Goal: Check status

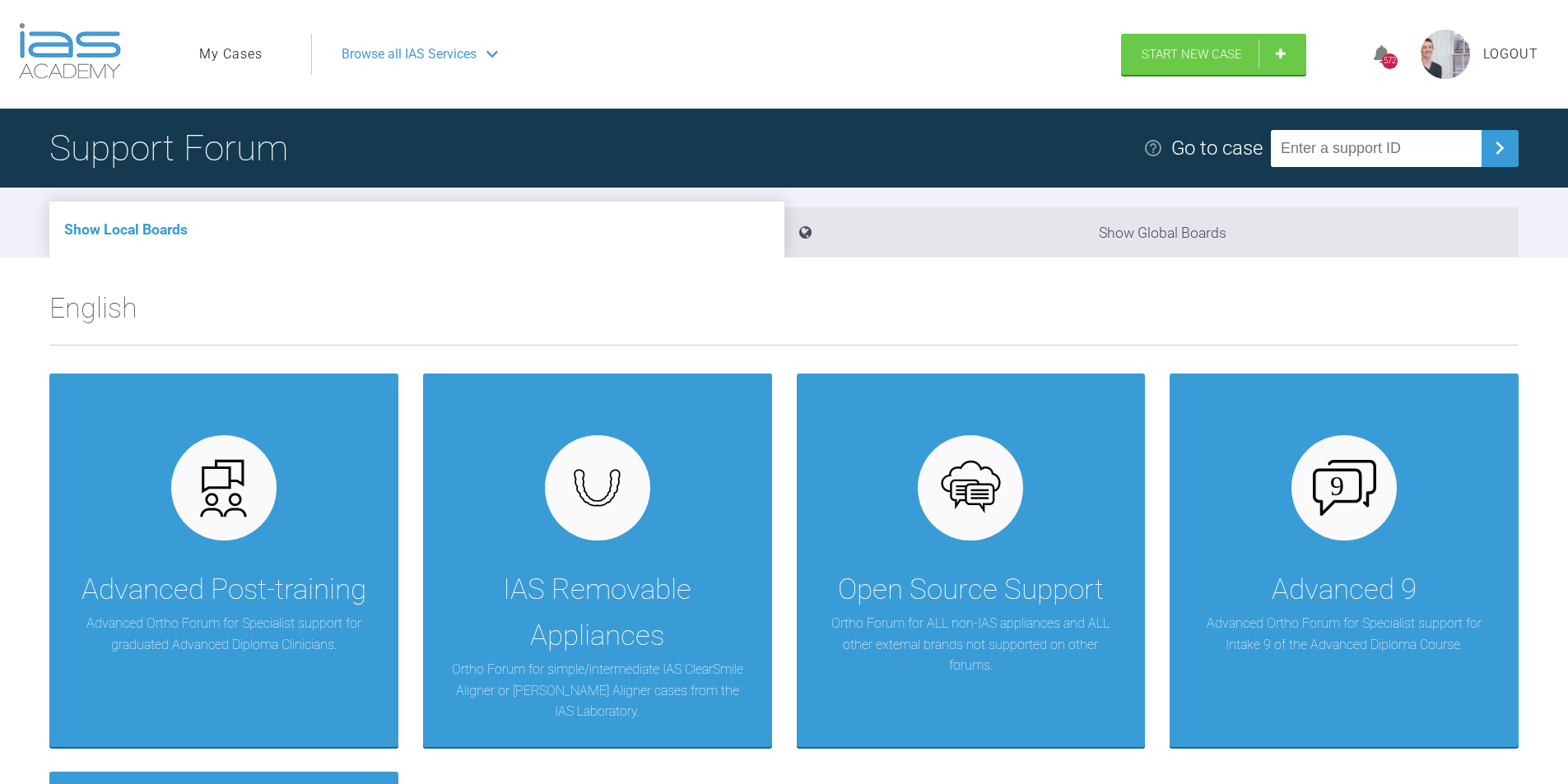
drag, startPoint x: 228, startPoint y: 585, endPoint x: 245, endPoint y: 55, distance: 530.3
click at [245, 55] on link "My Cases" at bounding box center [231, 54] width 63 height 21
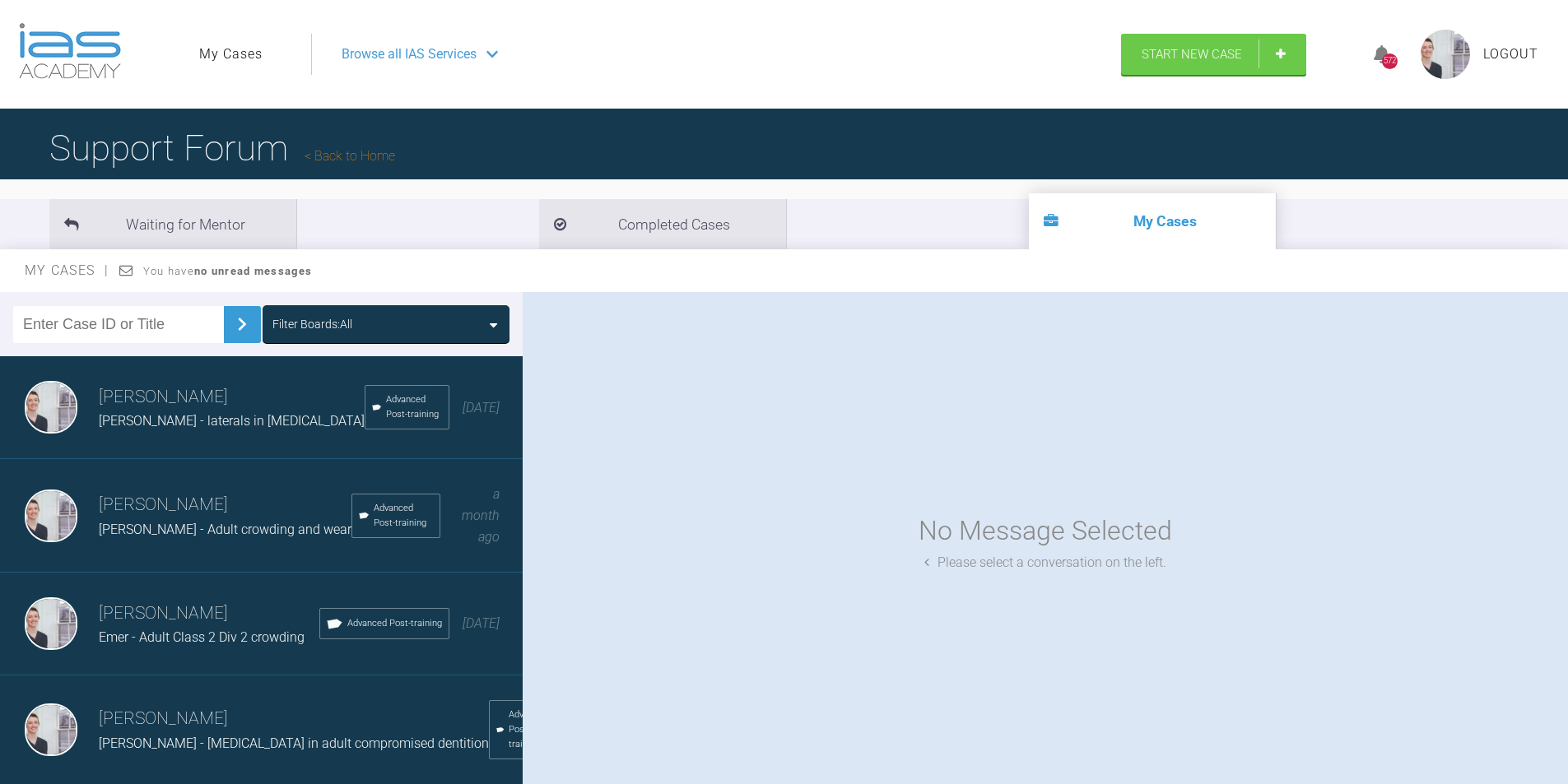
click at [154, 330] on input "text" at bounding box center [118, 324] width 211 height 37
type input "megan"
click at [234, 312] on img at bounding box center [241, 324] width 27 height 27
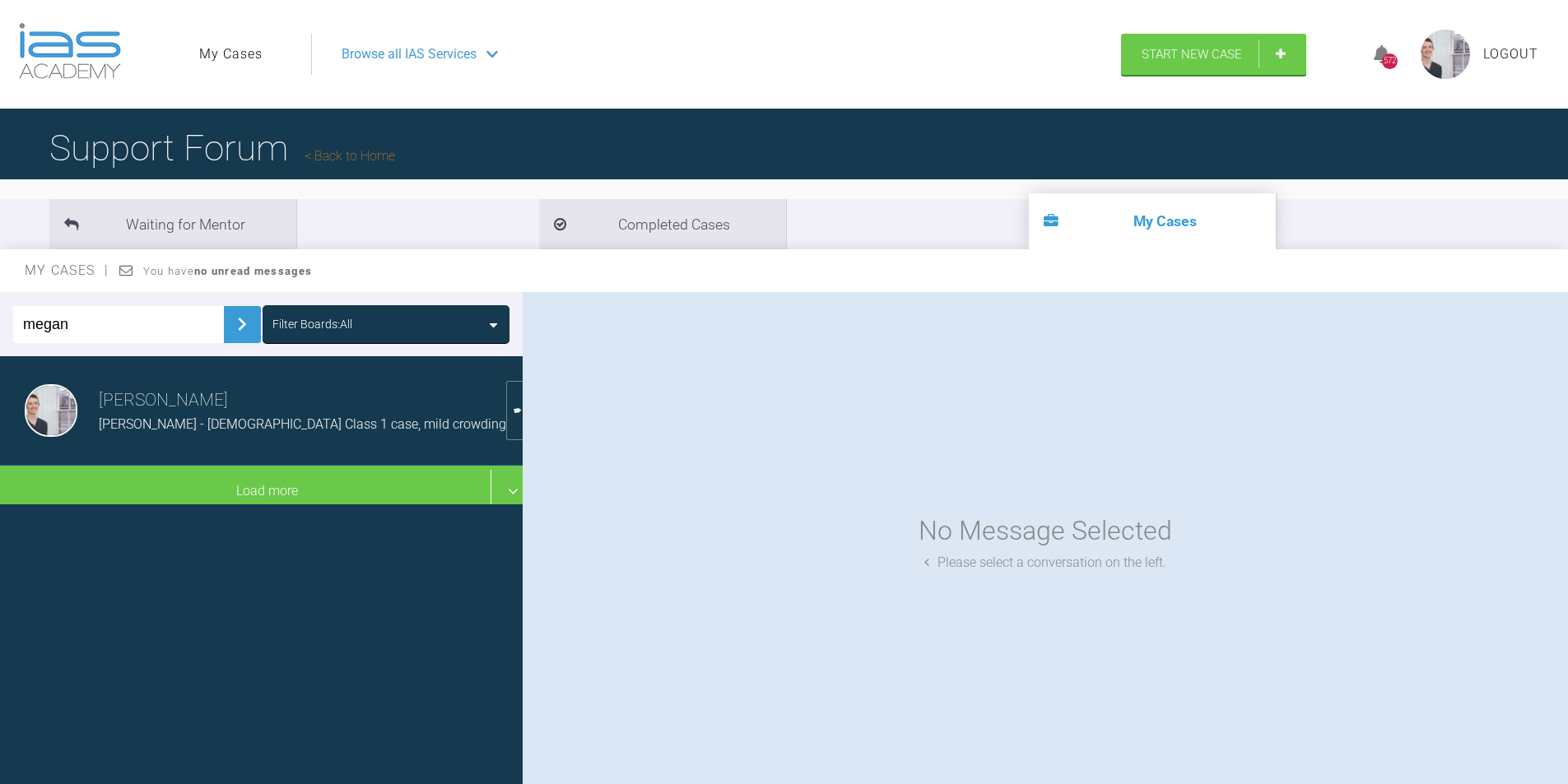
click at [254, 419] on span "Megan G - 16yo Class 1 case, mild crowding" at bounding box center [302, 424] width 408 height 15
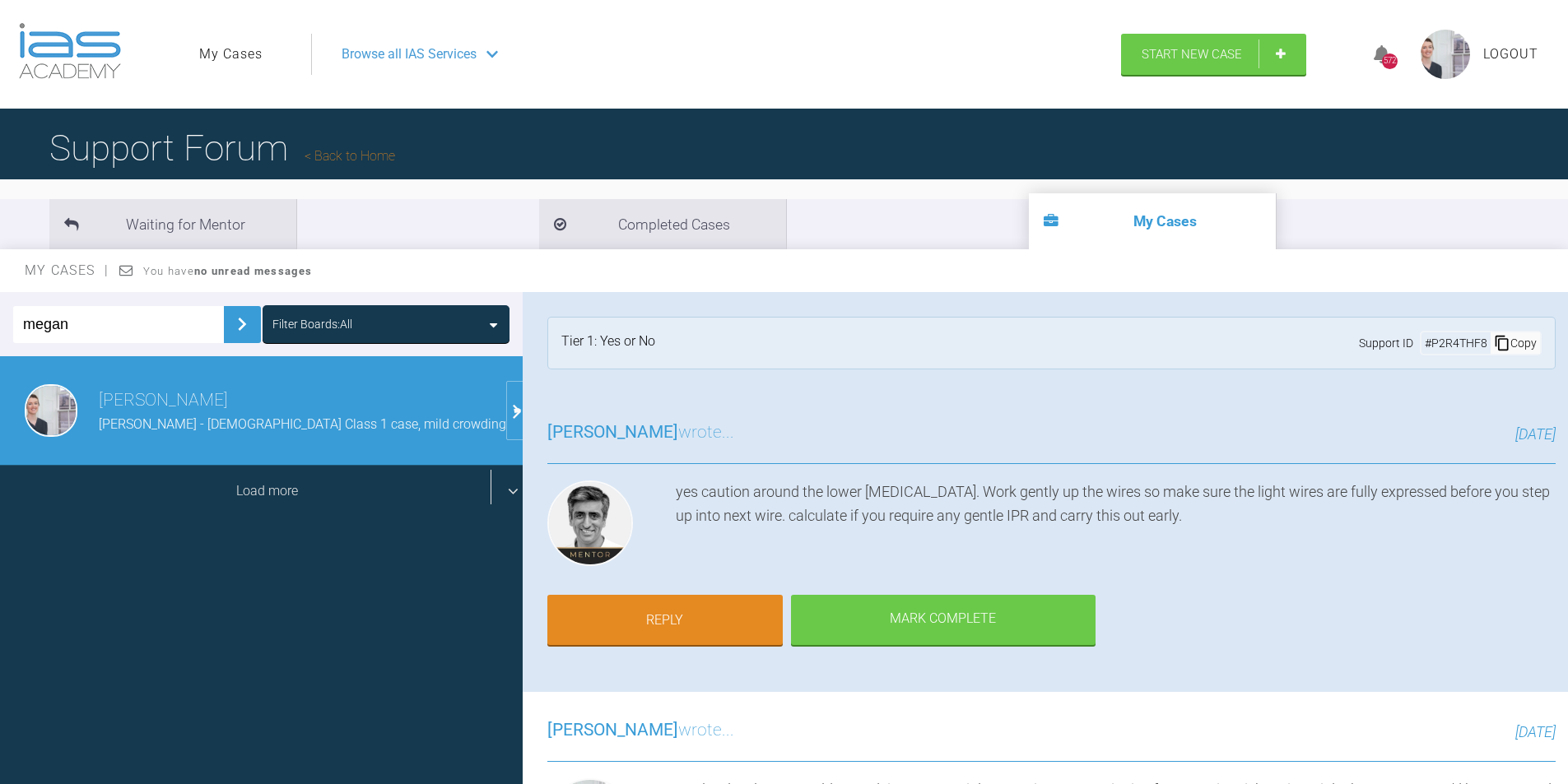
click at [223, 490] on div "Load more" at bounding box center [267, 491] width 535 height 51
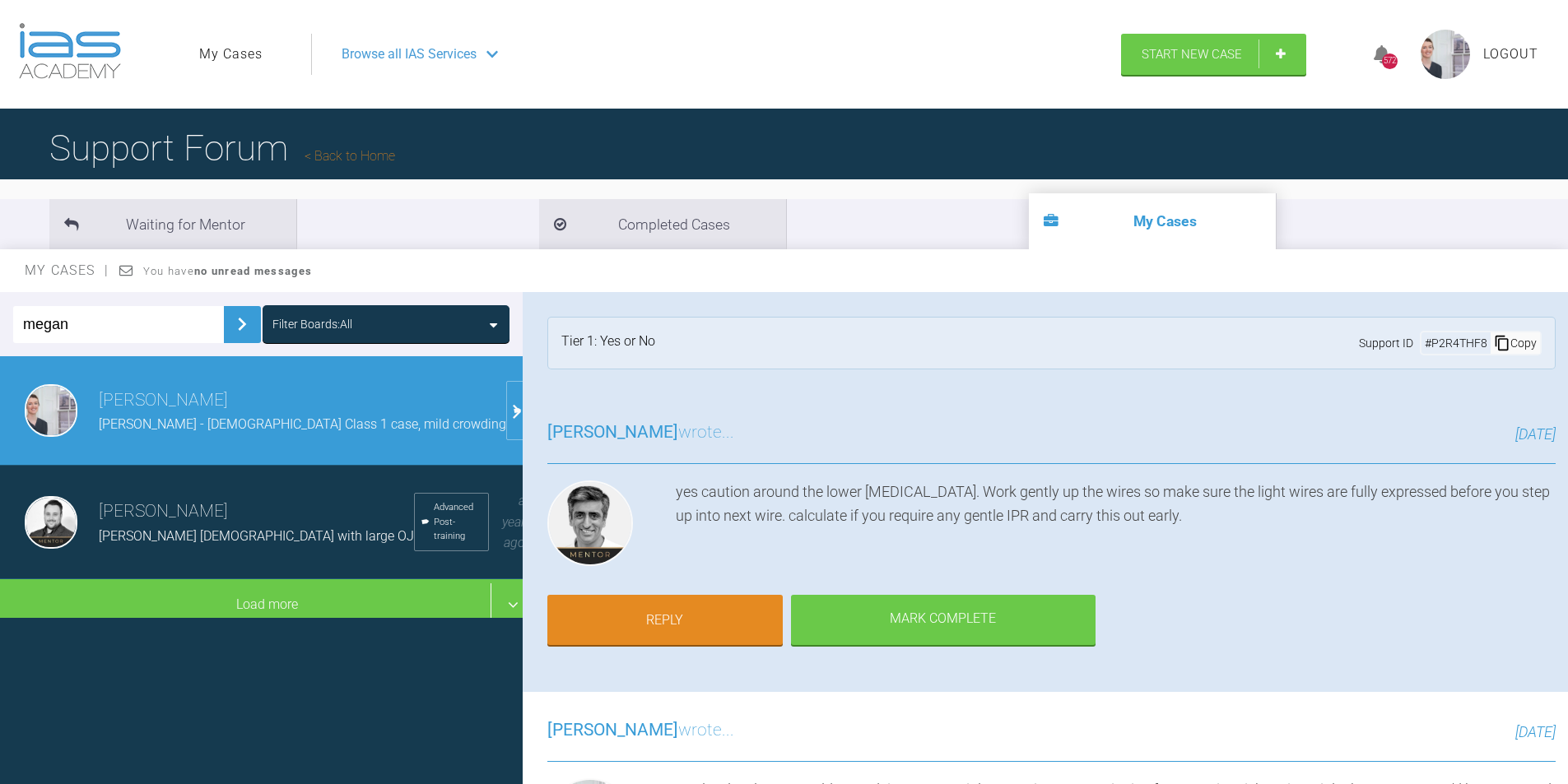
click at [128, 523] on h3 "Greg Souster" at bounding box center [256, 512] width 315 height 28
